Goal: Contribute content: Contribute content

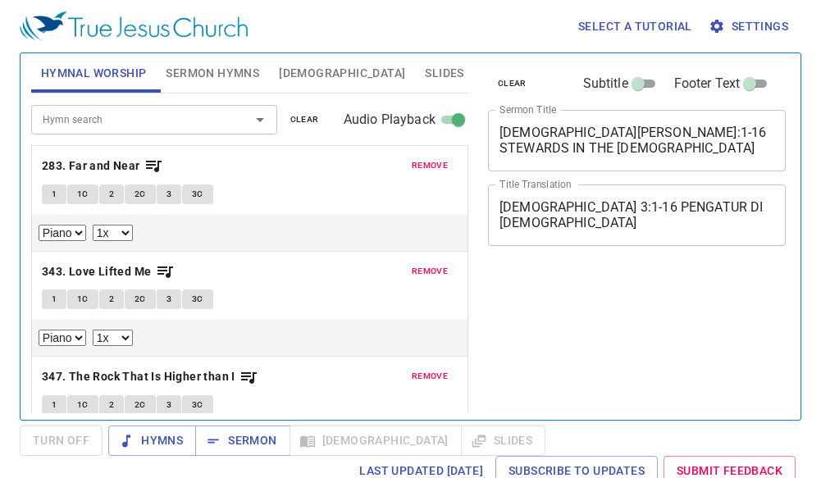
select select "1"
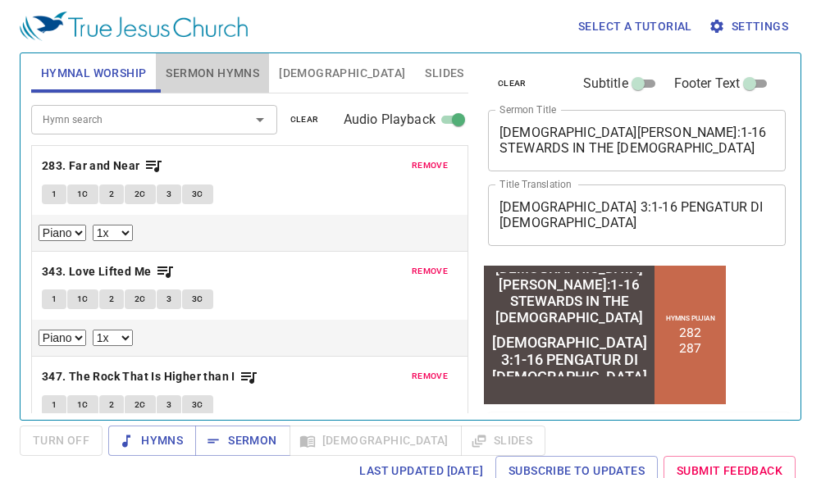
click at [223, 75] on span "Sermon Hymns" at bounding box center [212, 73] width 93 height 20
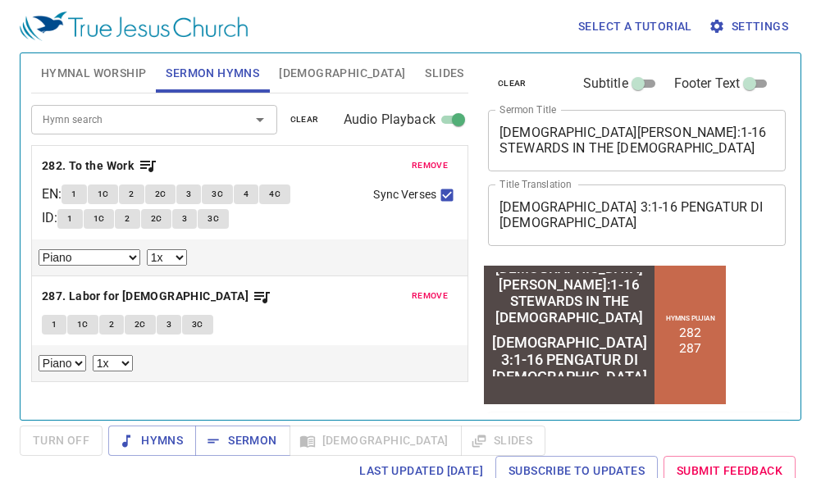
click at [596, 158] on div "1 TIMOTHY 3:1-16 STEWARDS IN THE CHURCH x Sermon Title" at bounding box center [637, 140] width 298 height 61
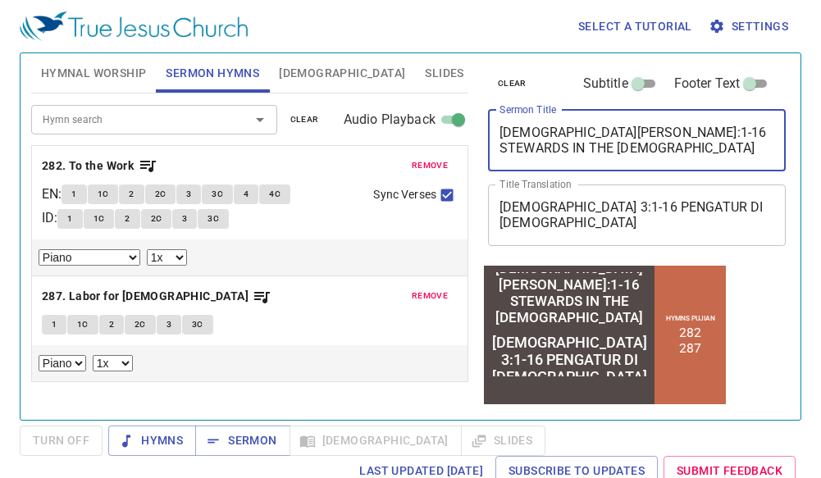
drag, startPoint x: 634, startPoint y: 152, endPoint x: 613, endPoint y: 132, distance: 29.0
click at [613, 132] on textarea "1 TIMOTHY 3:1-16 STEWARDS IN THE CHURCH" at bounding box center [636, 140] width 275 height 31
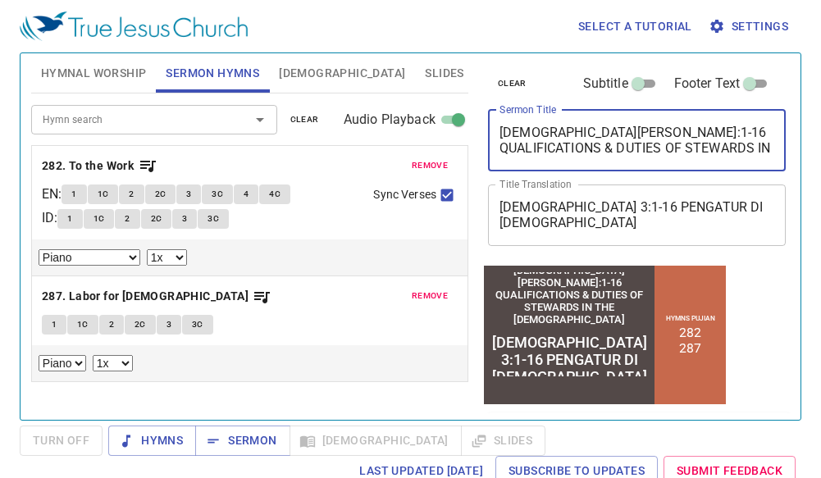
type textarea "[DEMOGRAPHIC_DATA][PERSON_NAME]:1-16 QUALIFICATIONS & DUTIES OF STEWARDS IN THE…"
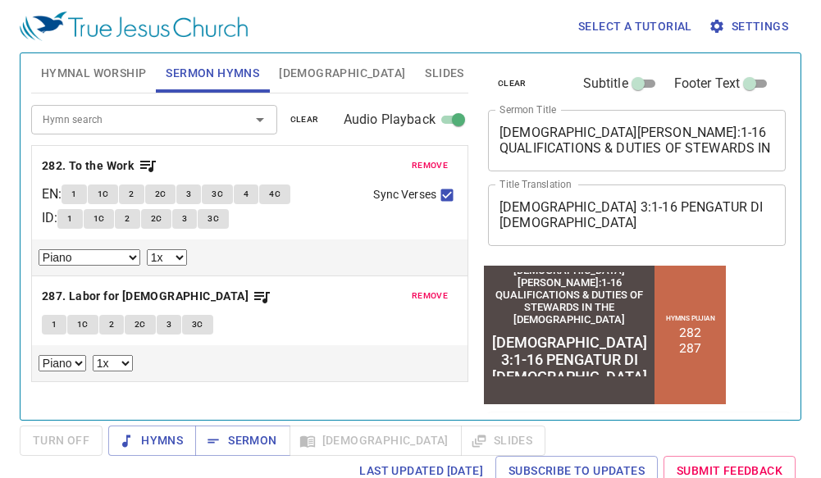
click at [643, 193] on div "1 TIMOTIUS 3:1-16 PENGATUR DI GEREJA x Title Translation" at bounding box center [637, 214] width 298 height 61
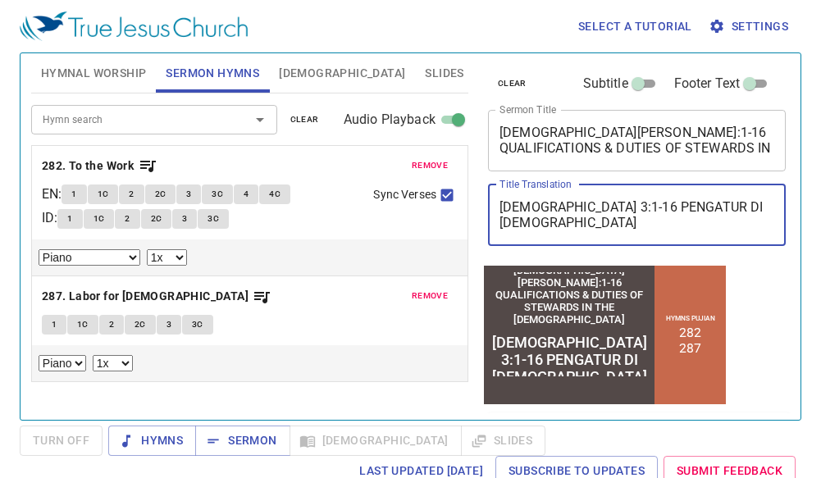
click at [617, 207] on textarea "1 TIMOTIUS 3:1-16 PENGATUR DI GEREJA" at bounding box center [636, 214] width 275 height 31
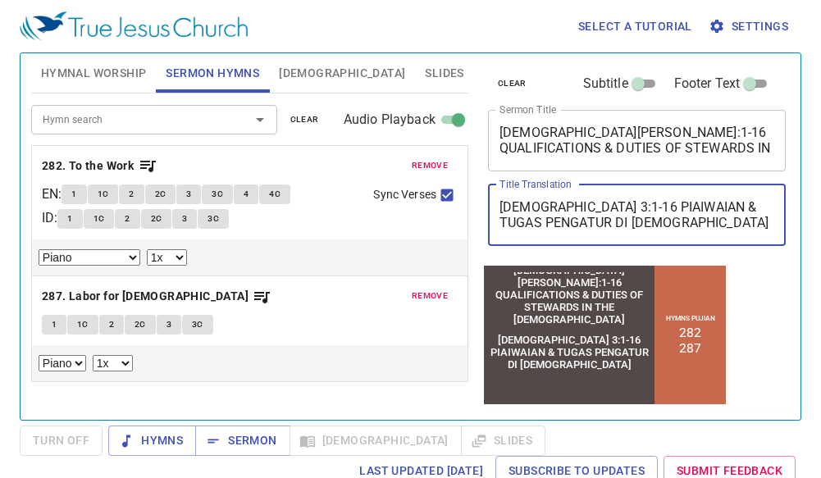
type textarea "[DEMOGRAPHIC_DATA] 3:1-16 PIAIWAIAN & TUGAS PENGATUR DI [DEMOGRAPHIC_DATA]"
click at [188, 120] on input "Hymn search" at bounding box center [130, 119] width 188 height 19
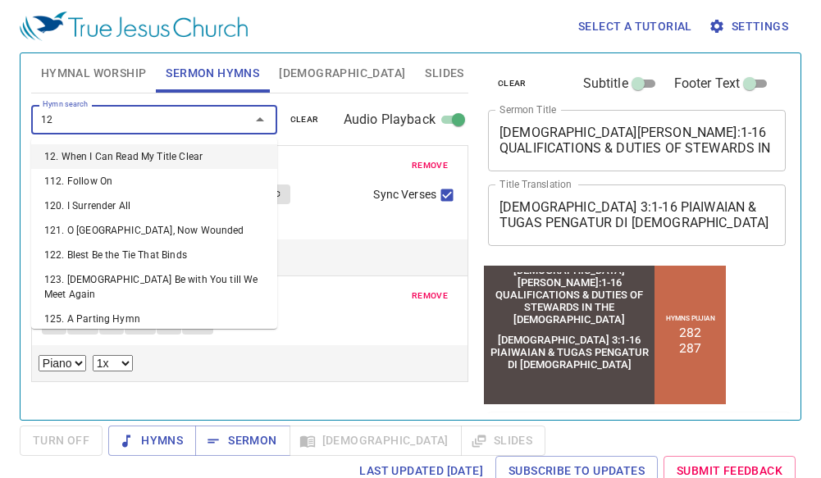
type input "129"
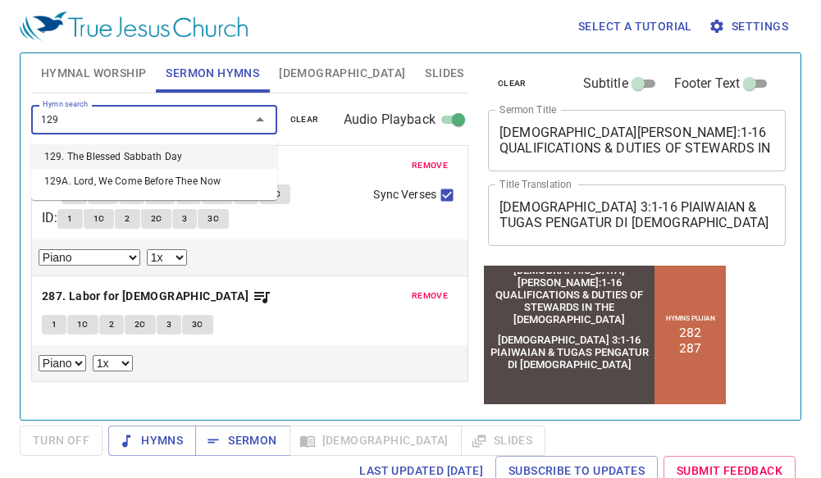
click at [160, 161] on li "129. The Blessed Sabbath Day" at bounding box center [154, 156] width 246 height 25
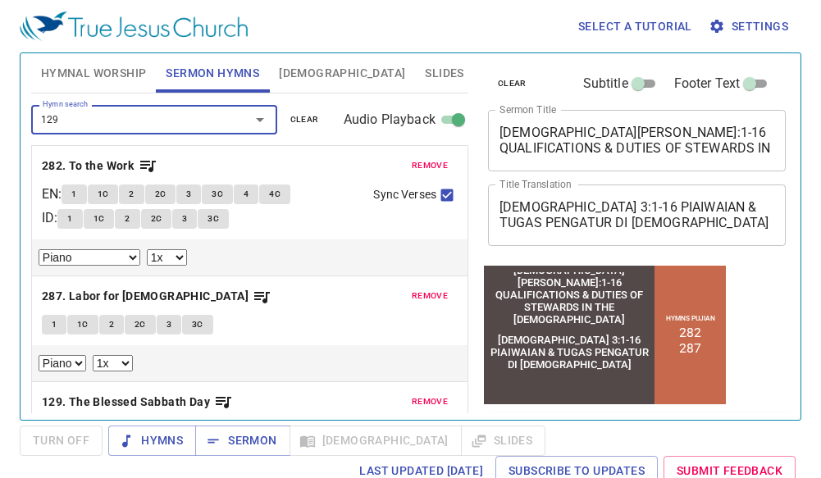
select select "1"
checkbox input "true"
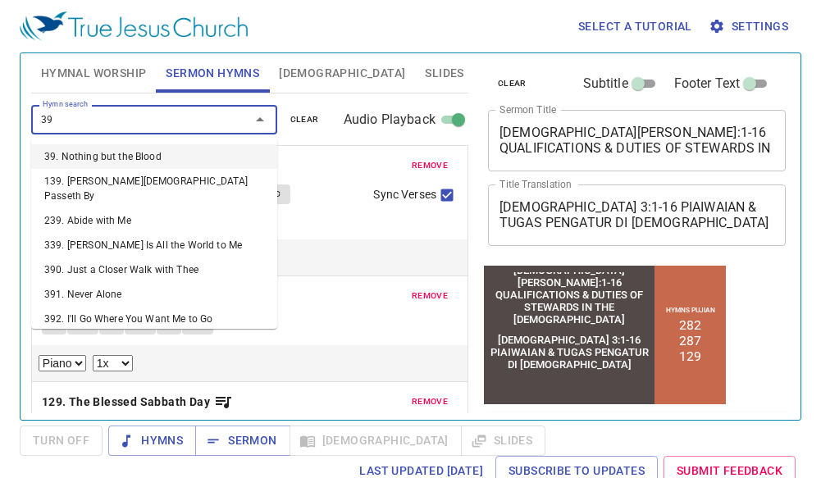
type input "392"
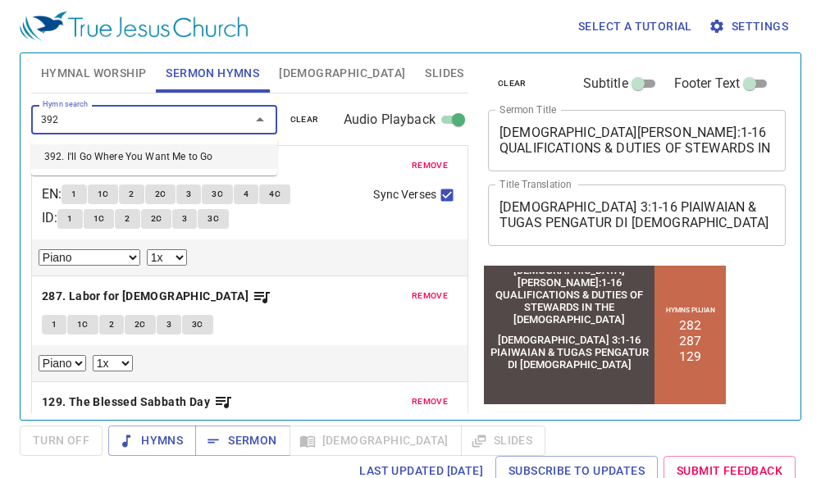
click at [155, 150] on li "392. I'll Go Where You Want Me to Go" at bounding box center [154, 156] width 246 height 25
select select "1"
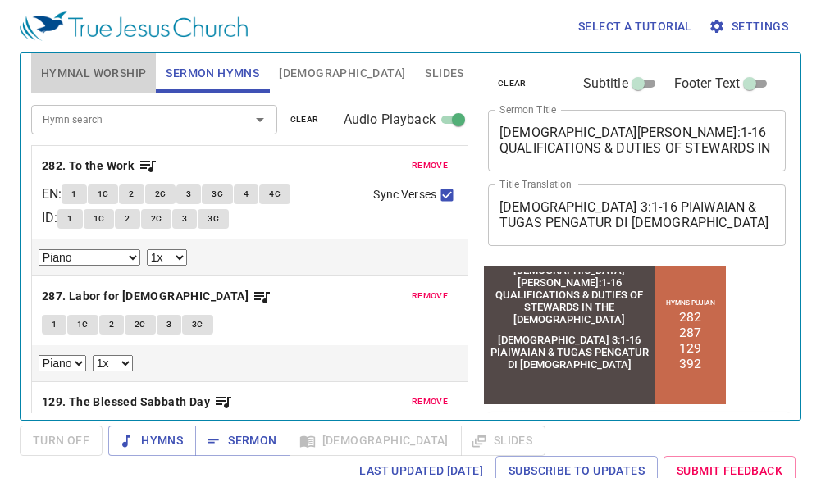
click at [105, 70] on span "Hymnal Worship" at bounding box center [94, 73] width 106 height 20
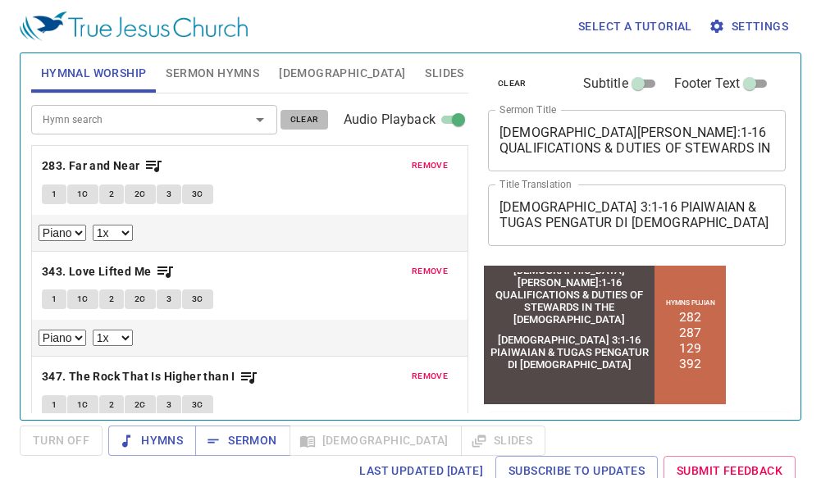
click at [288, 116] on button "clear" at bounding box center [304, 120] width 48 height 20
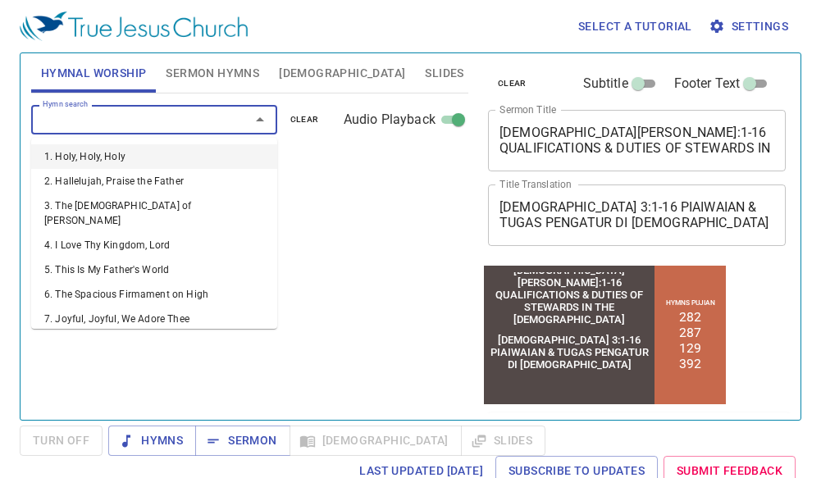
click at [211, 122] on input "Hymn search" at bounding box center [130, 119] width 188 height 19
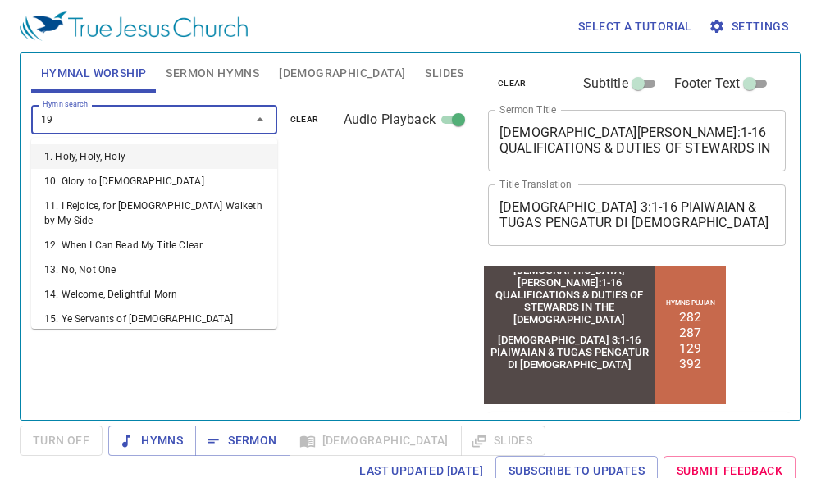
type input "198"
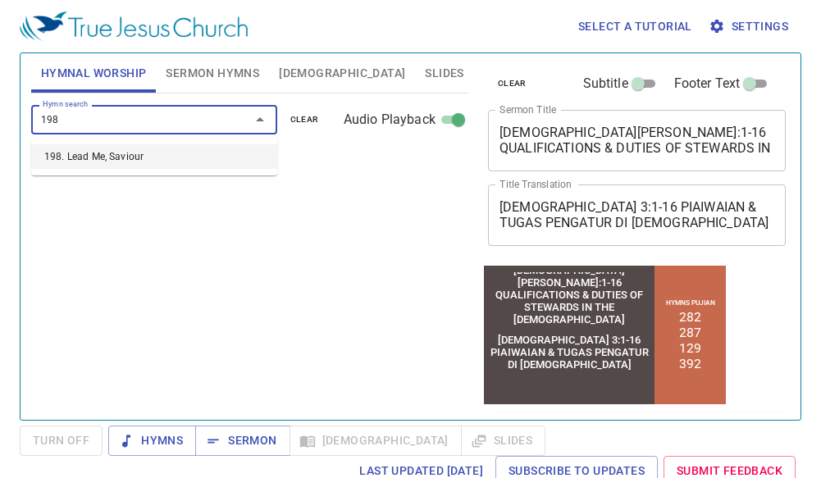
click at [193, 159] on li "198. Lead Me, Saviour" at bounding box center [154, 156] width 246 height 25
select select "1"
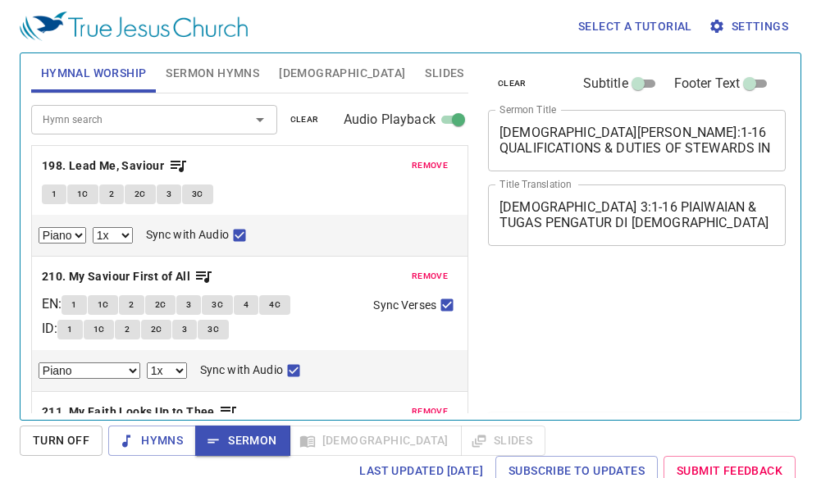
select select "1"
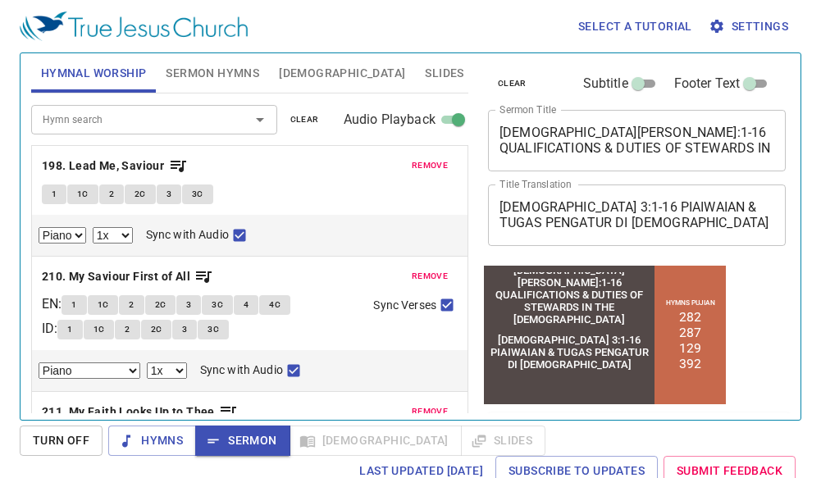
click at [236, 71] on span "Sermon Hymns" at bounding box center [212, 73] width 93 height 20
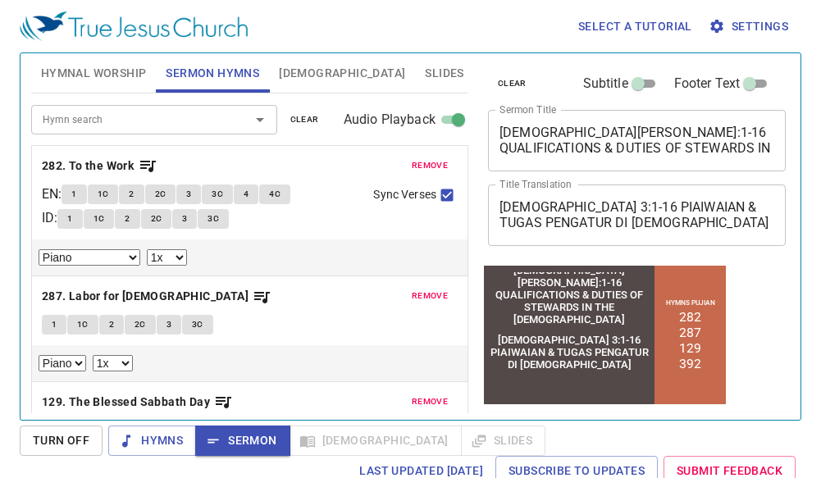
click at [429, 165] on span "remove" at bounding box center [429, 165] width 36 height 15
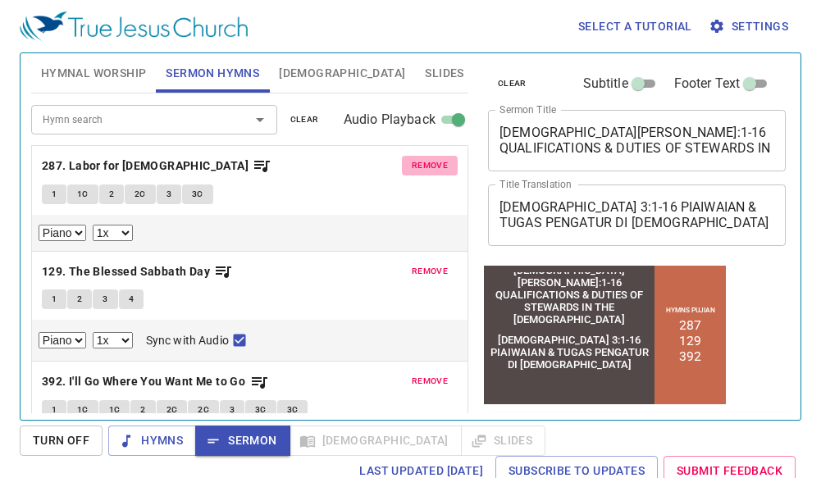
click at [427, 164] on span "remove" at bounding box center [429, 165] width 36 height 15
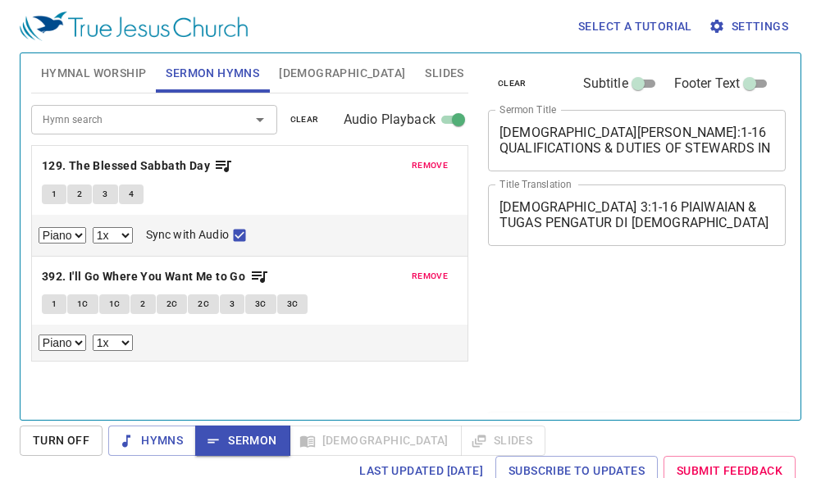
select select "1"
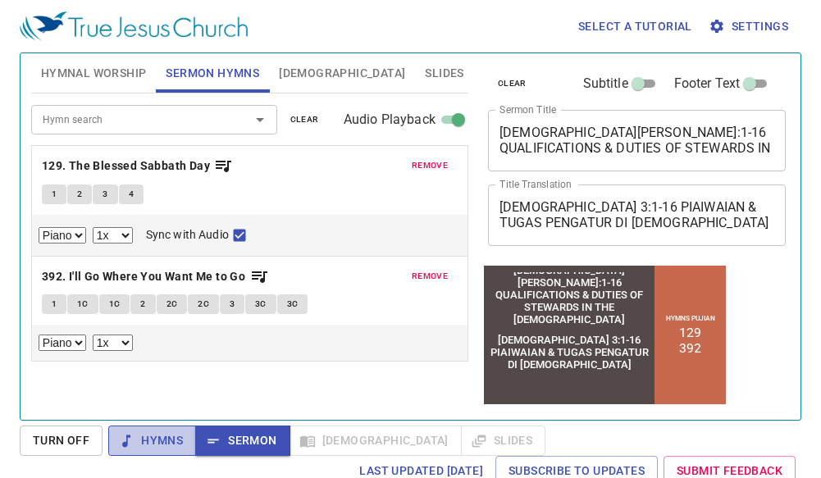
click at [161, 439] on span "Hymns" at bounding box center [151, 440] width 61 height 20
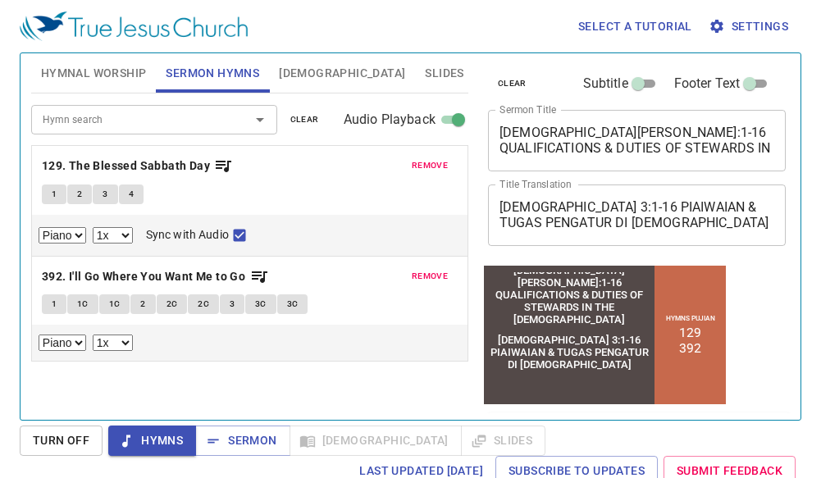
click at [390, 389] on div "Hymn search Hymn search clear Audio Playback remove 129. The Blessed Sabbath Da…" at bounding box center [249, 249] width 437 height 312
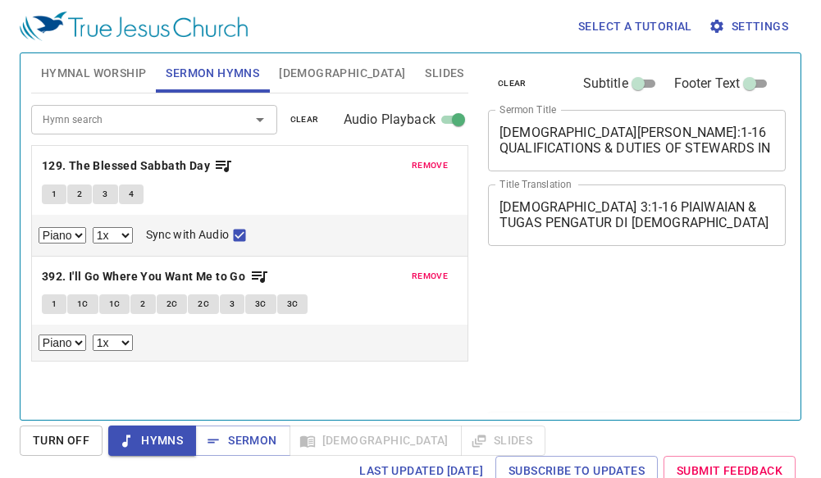
select select "1"
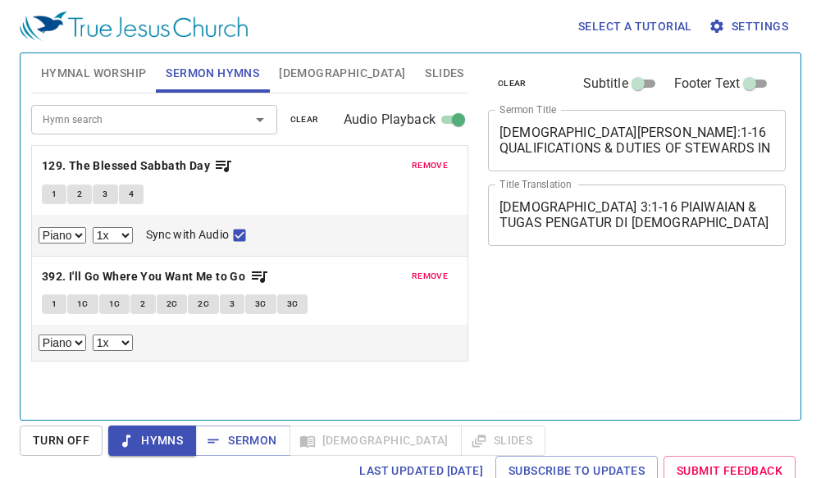
select select "1"
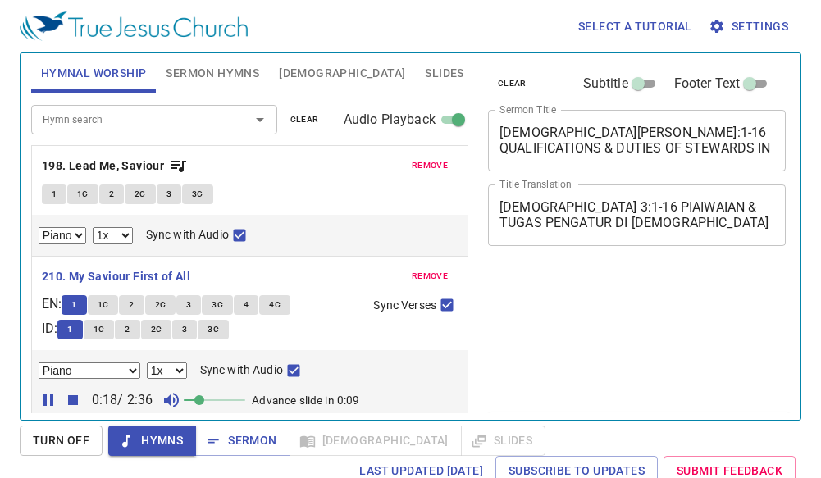
select select "1"
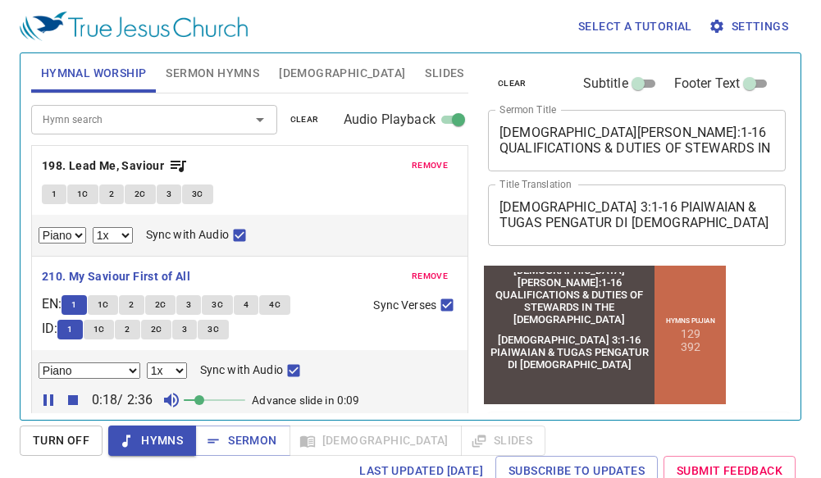
scroll to position [82, 0]
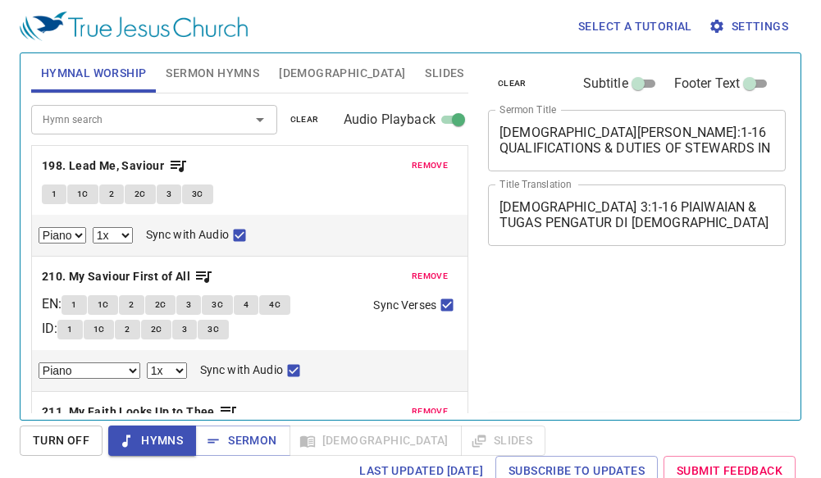
select select "1"
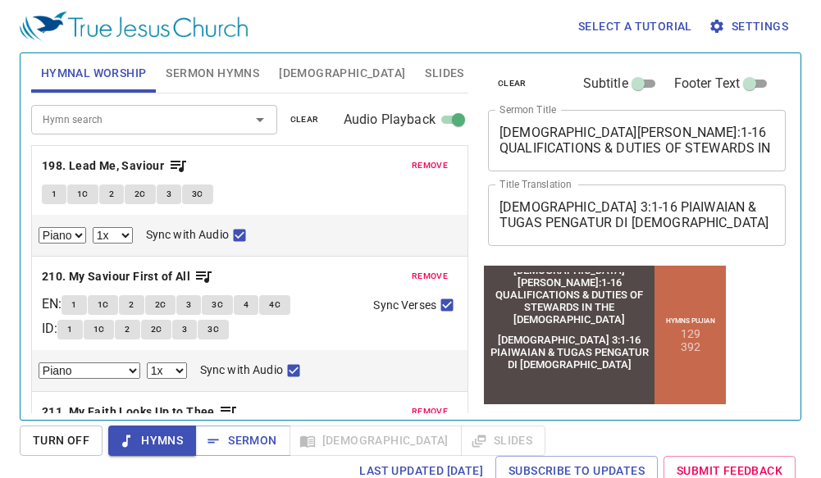
scroll to position [360, 0]
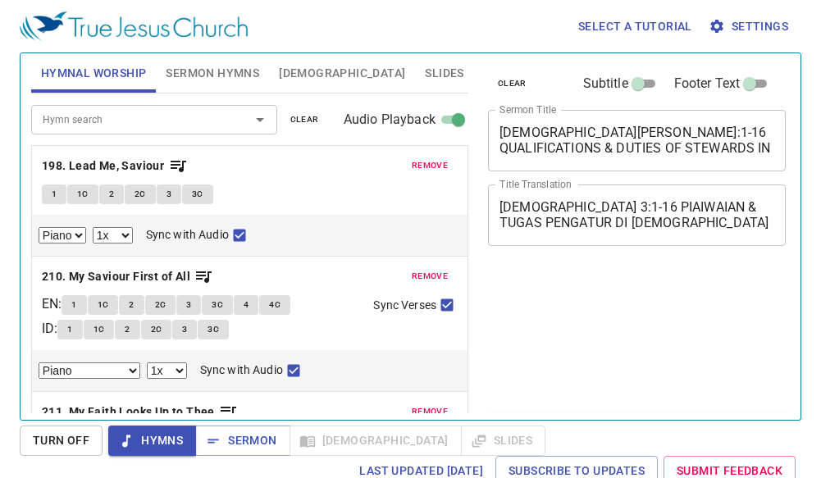
select select "1"
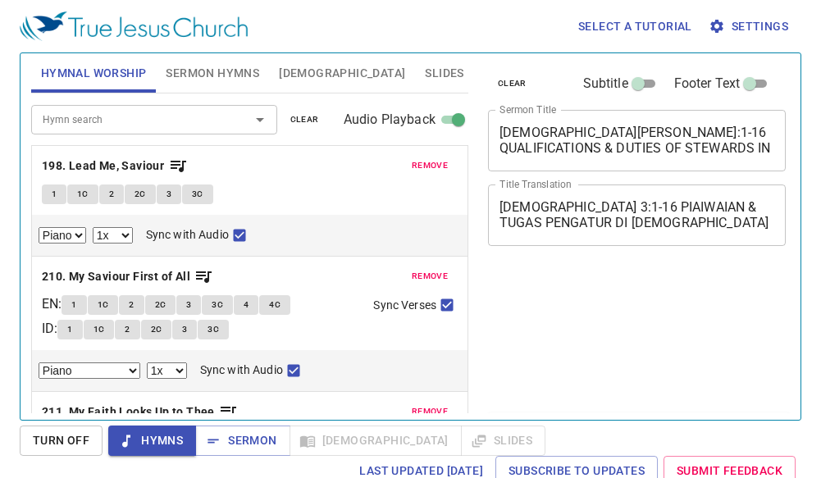
select select "1"
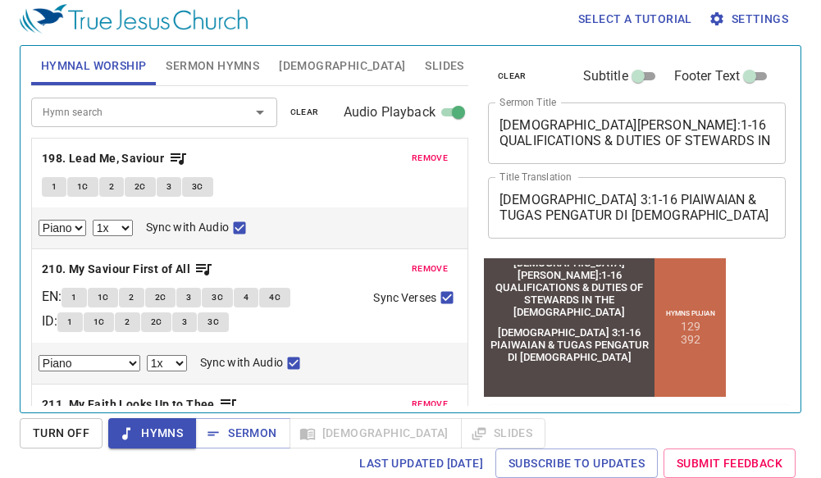
scroll to position [471, 0]
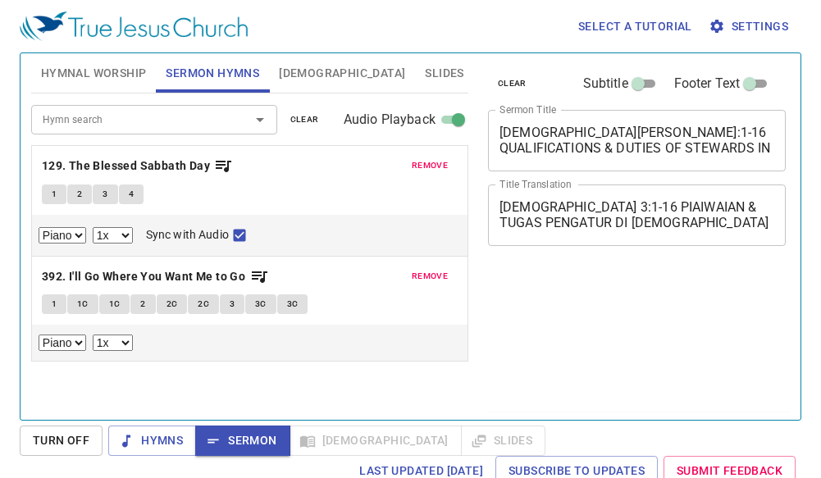
select select "1"
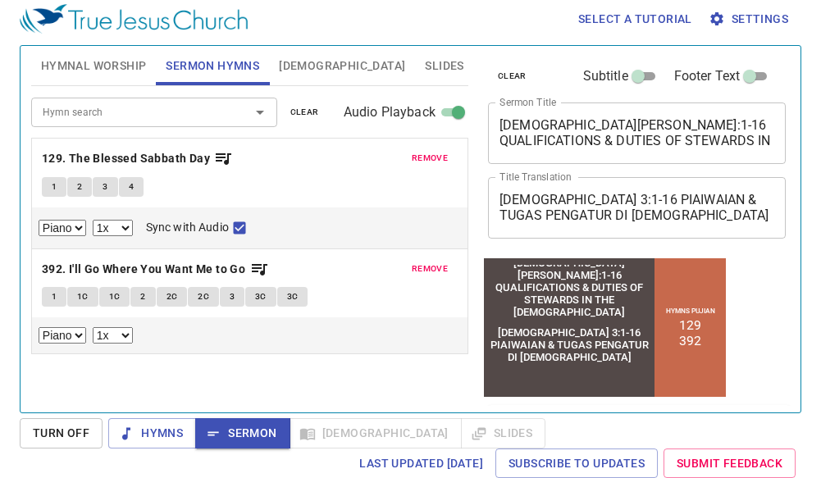
scroll to position [7, 0]
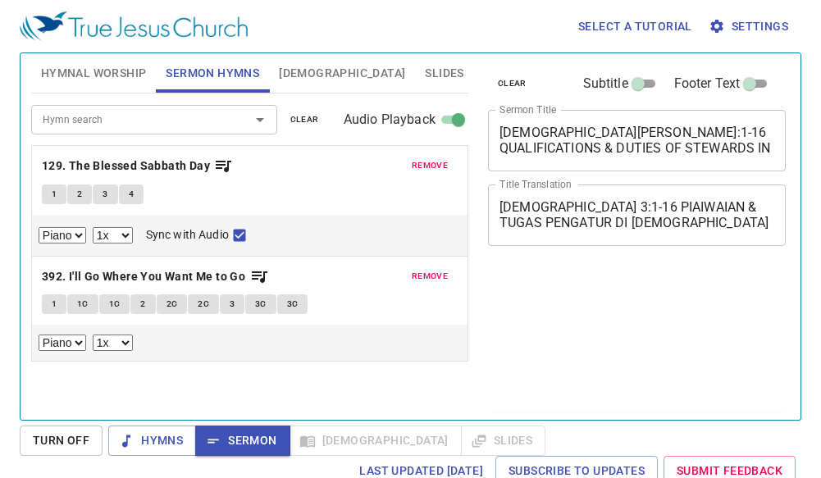
select select "1"
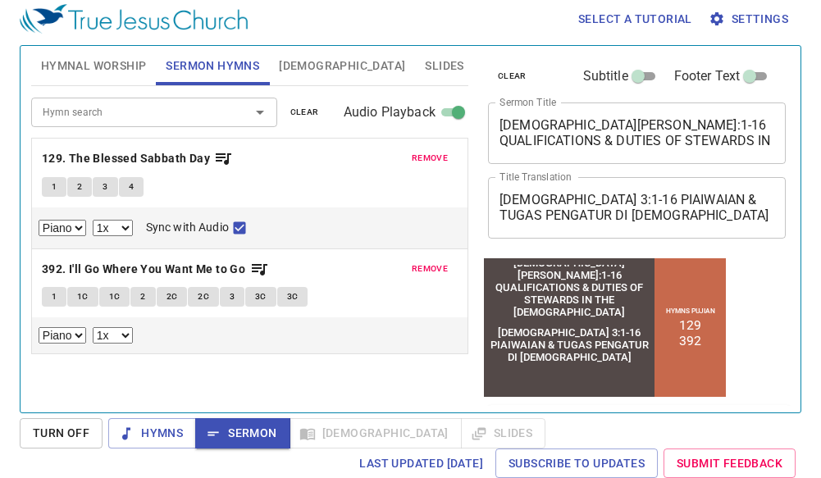
scroll to position [7, 0]
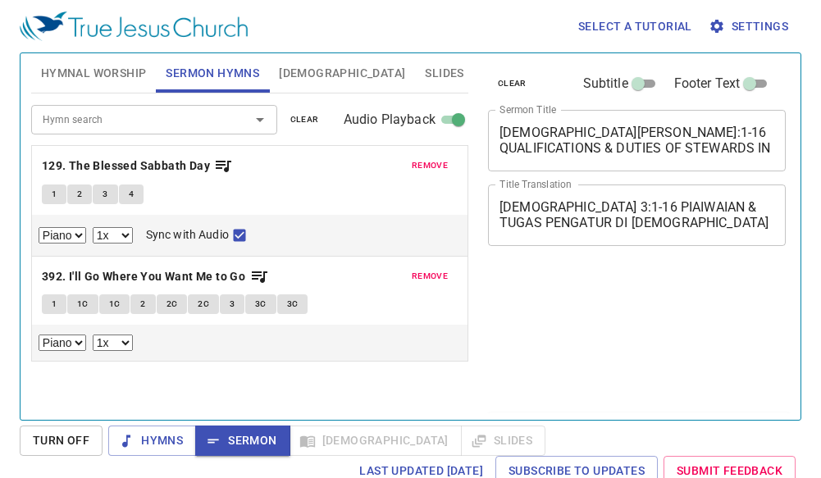
select select "1"
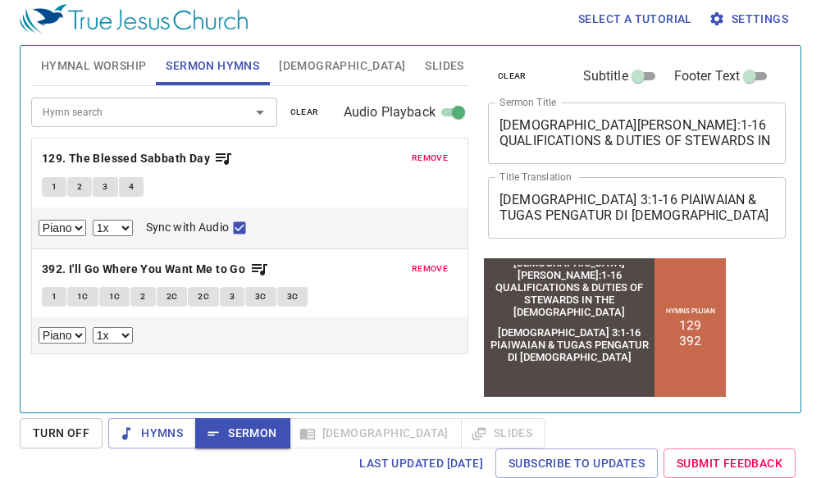
scroll to position [7, 0]
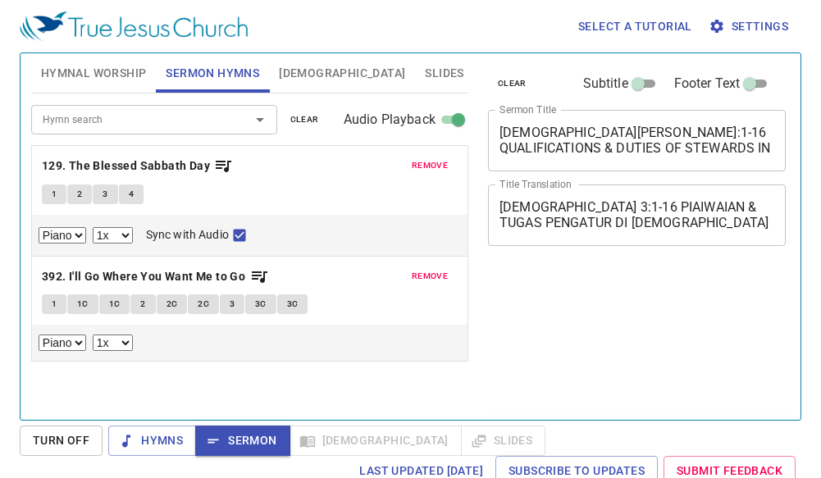
select select "1"
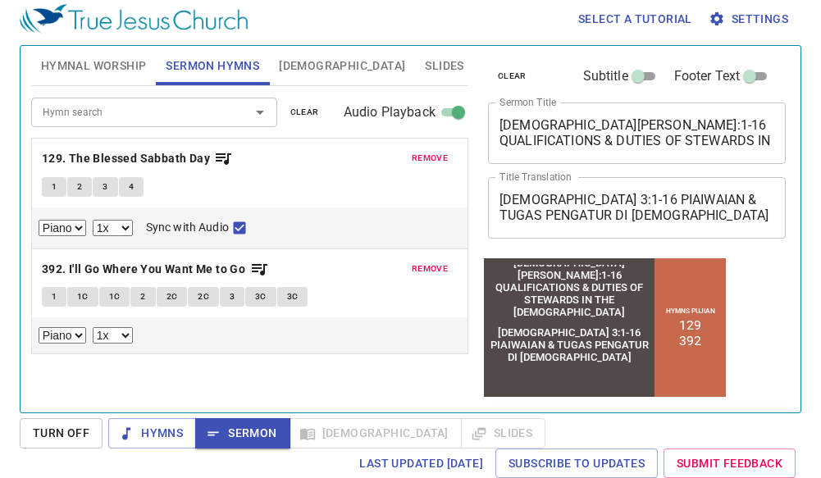
scroll to position [7, 0]
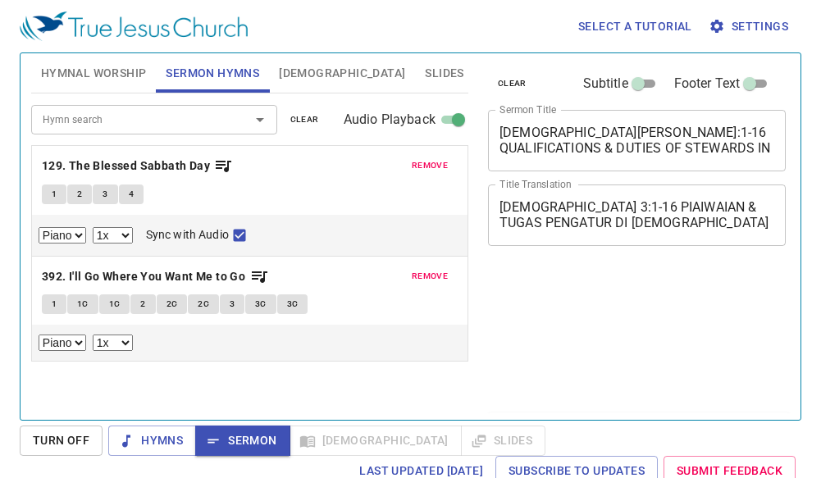
select select "1"
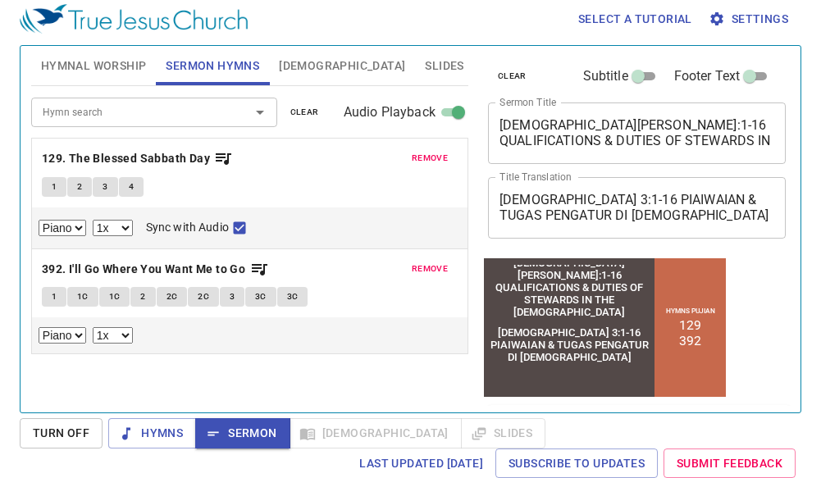
scroll to position [7, 0]
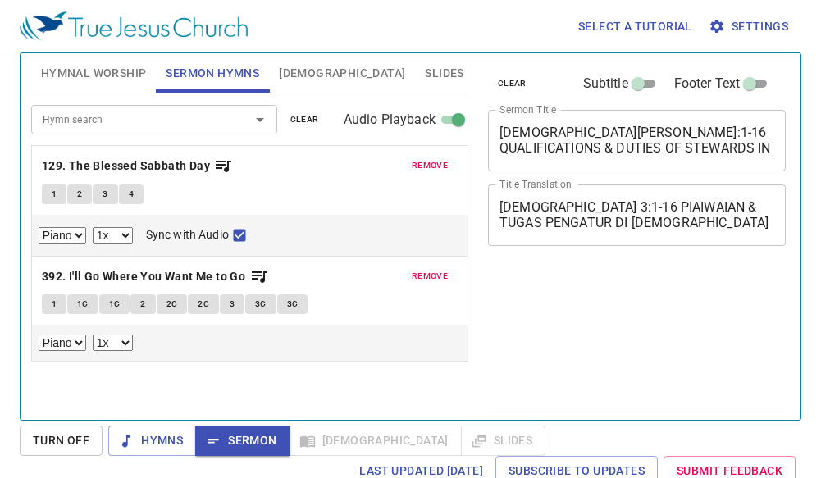
select select "1"
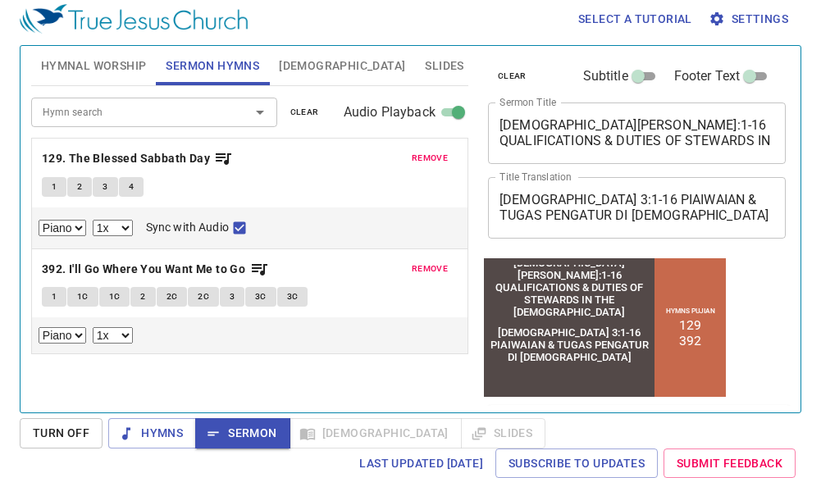
scroll to position [7, 0]
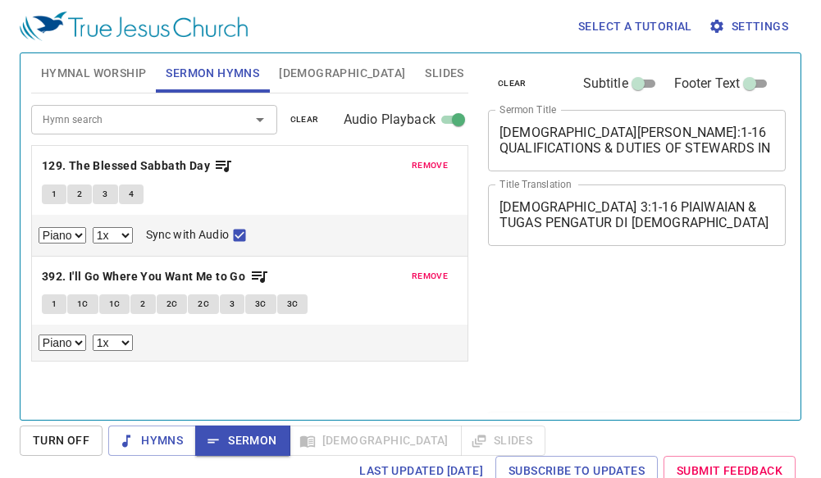
select select "1"
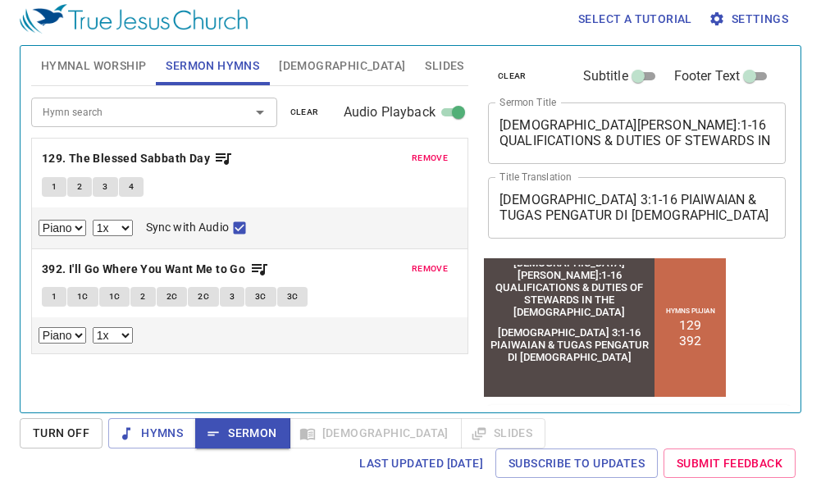
scroll to position [7, 0]
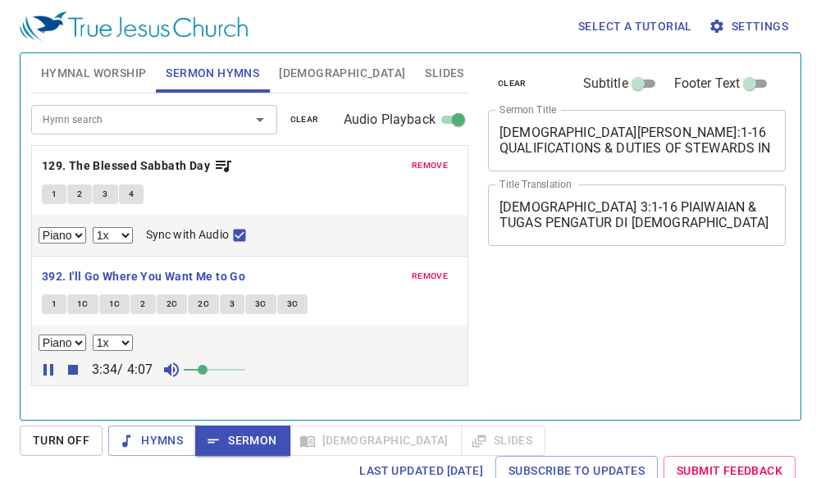
select select "1"
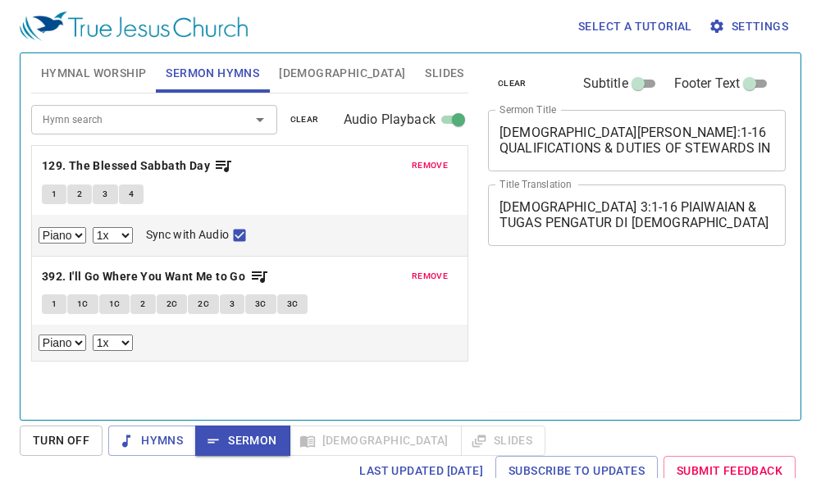
select select "1"
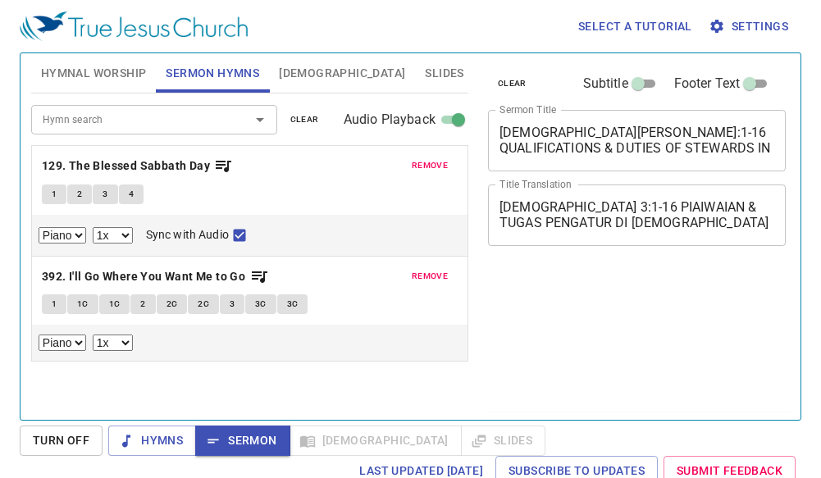
scroll to position [7, 0]
select select "1"
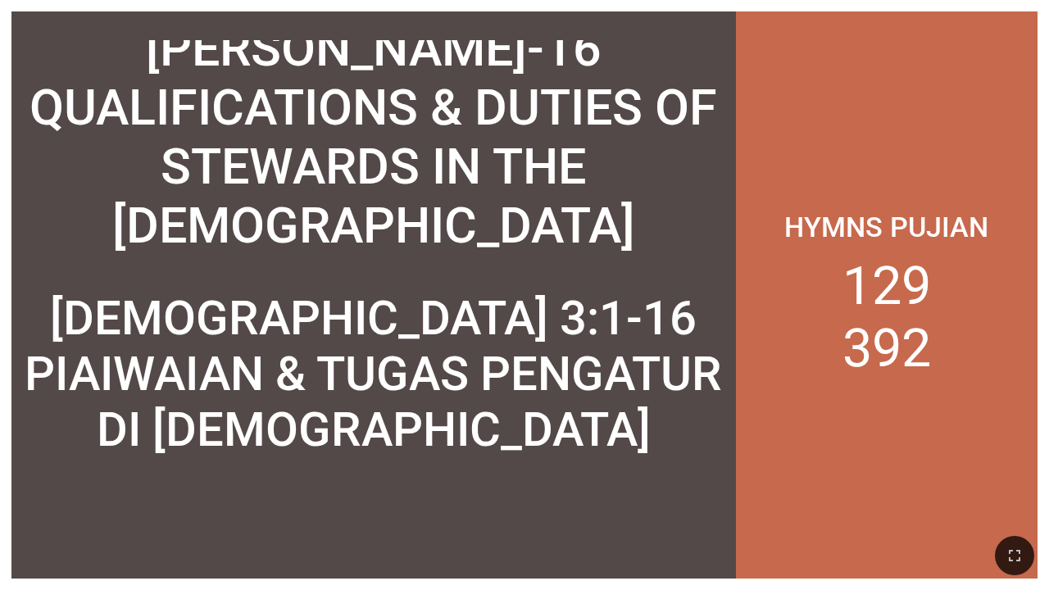
click at [558, 121] on div "[DEMOGRAPHIC_DATA][PERSON_NAME]-16 QUALIFICATIONS & DUTIES OF STEWARDS IN THE […" at bounding box center [373, 107] width 701 height 295
